Goal: Navigation & Orientation: Understand site structure

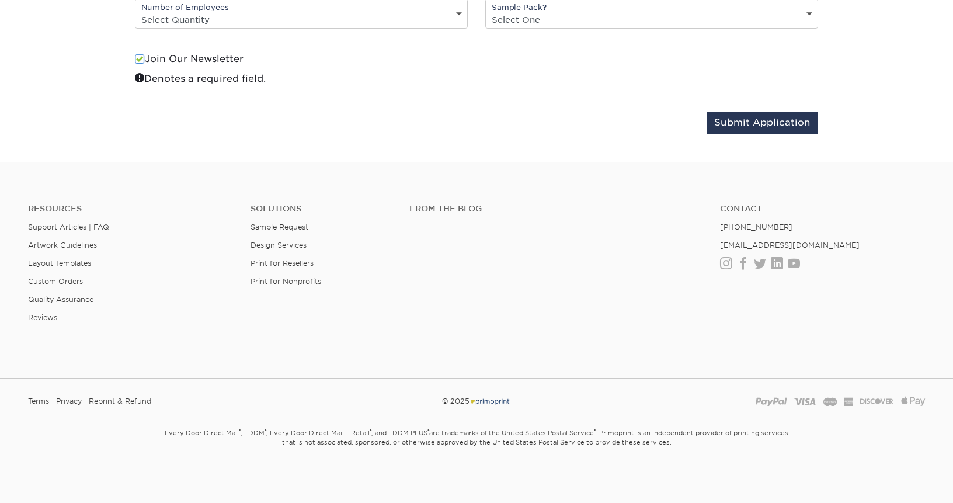
scroll to position [1454, 0]
